Goal: Task Accomplishment & Management: Manage account settings

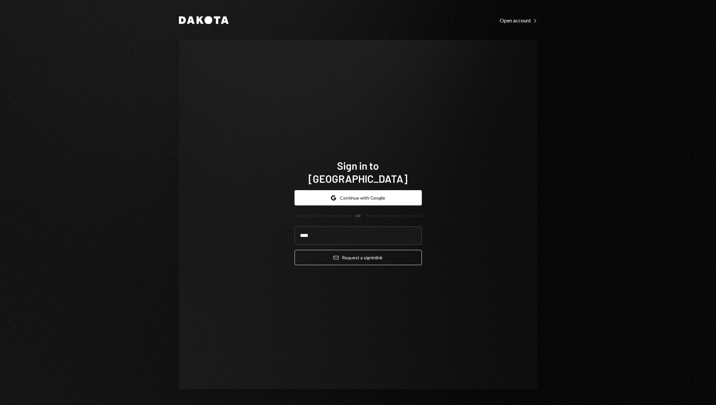
type input "**********"
click at [352, 252] on button "Email Request a sign in link" at bounding box center [358, 257] width 127 height 15
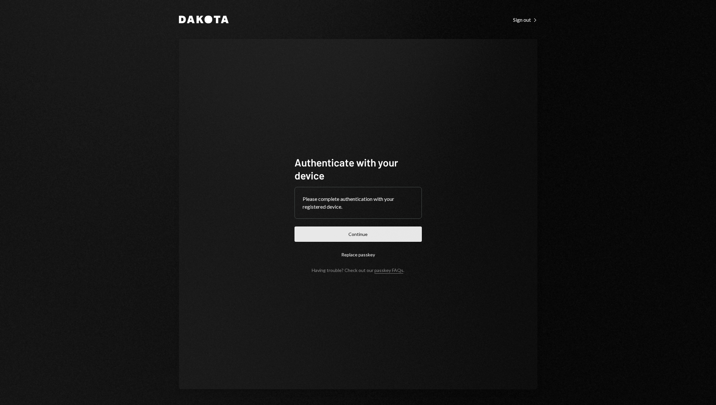
click at [354, 234] on button "Continue" at bounding box center [358, 234] width 127 height 15
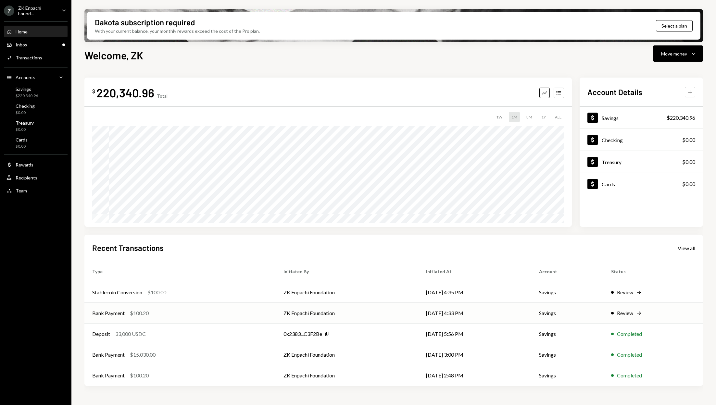
click at [594, 316] on td "Savings" at bounding box center [568, 313] width 72 height 21
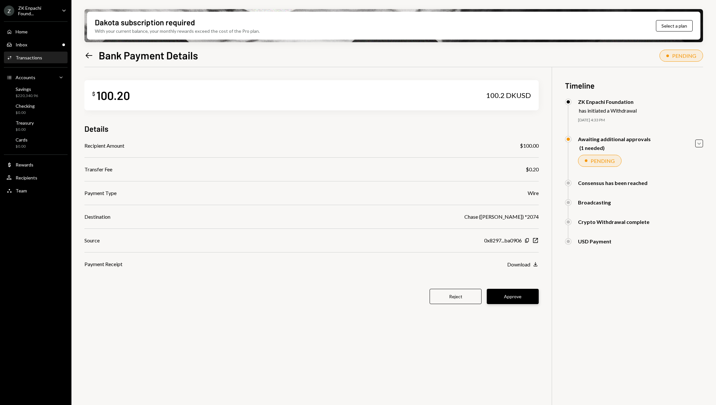
click at [515, 290] on button "Approve" at bounding box center [513, 296] width 52 height 15
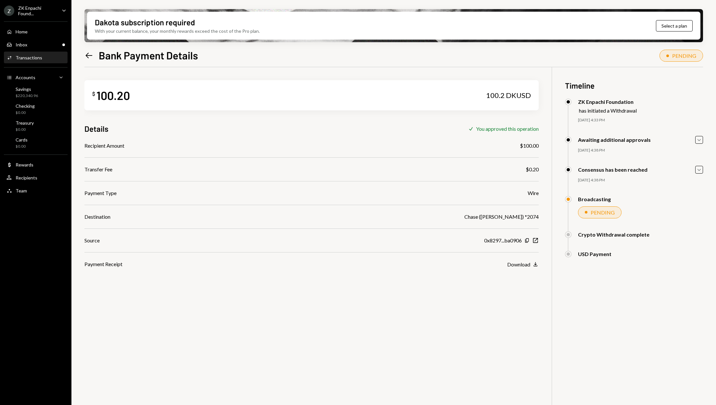
click at [52, 59] on div "Activities Transactions" at bounding box center [35, 58] width 58 height 6
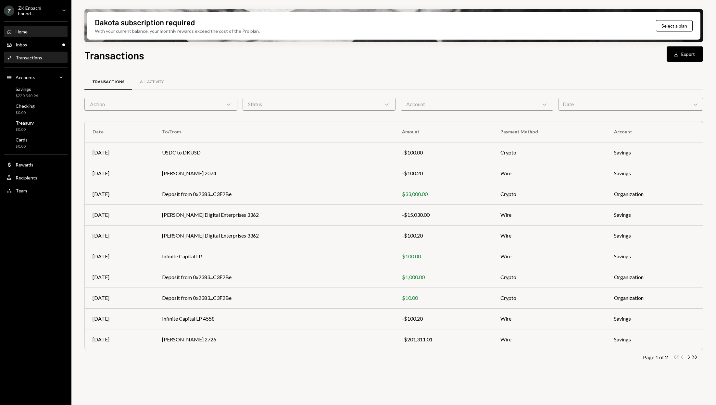
click at [38, 30] on div "Home Home" at bounding box center [35, 32] width 58 height 6
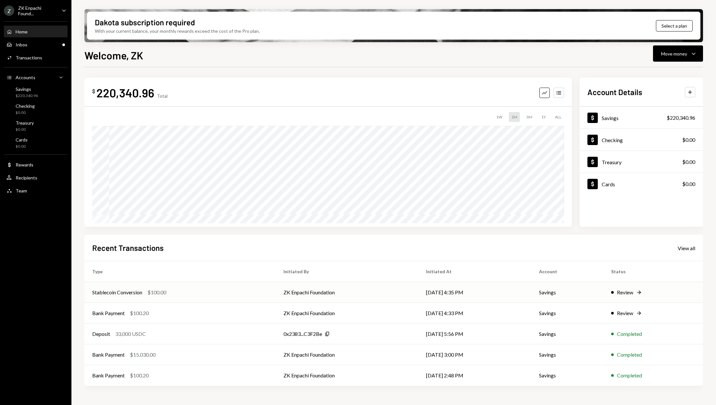
click at [631, 293] on div "Review" at bounding box center [625, 293] width 16 height 8
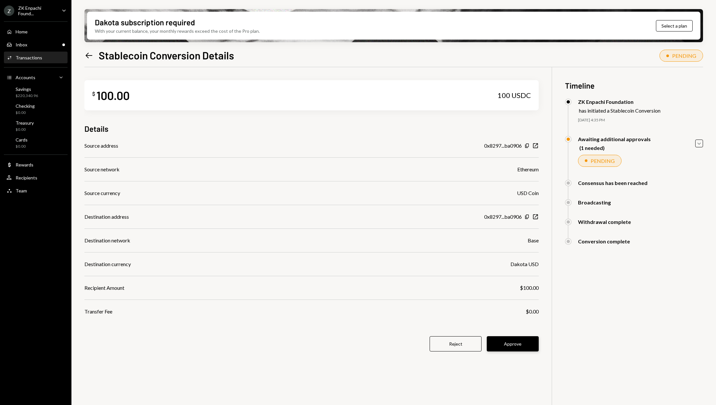
click at [525, 347] on button "Approve" at bounding box center [513, 344] width 52 height 15
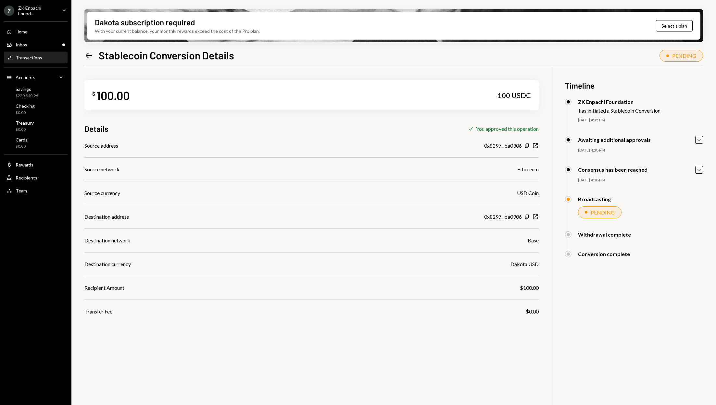
click at [51, 57] on div "Activities Transactions" at bounding box center [35, 58] width 58 height 6
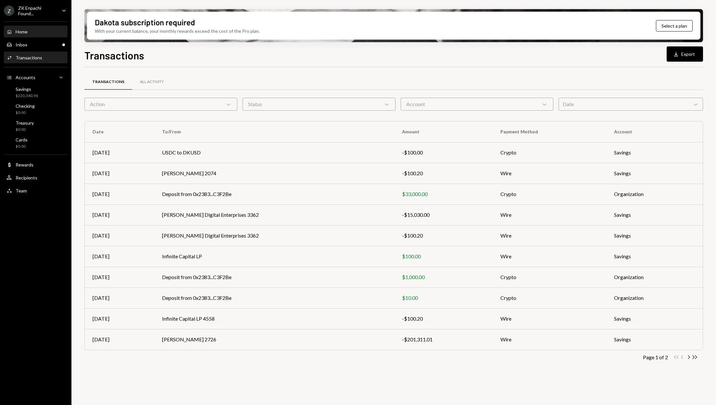
click at [39, 31] on div "Home Home" at bounding box center [35, 32] width 58 height 6
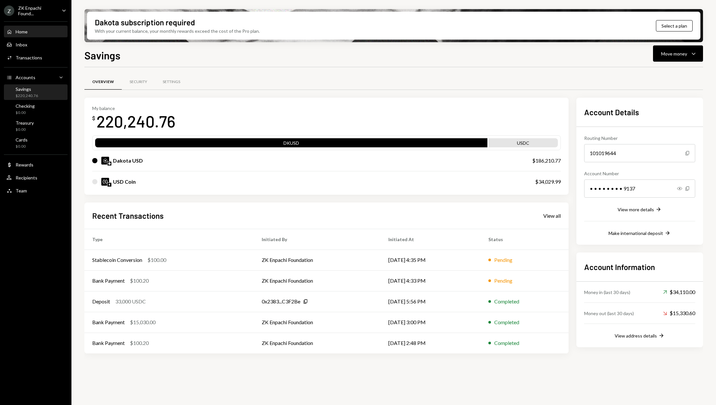
click at [36, 30] on div "Home Home" at bounding box center [35, 32] width 58 height 6
